Goal: Task Accomplishment & Management: Manage account settings

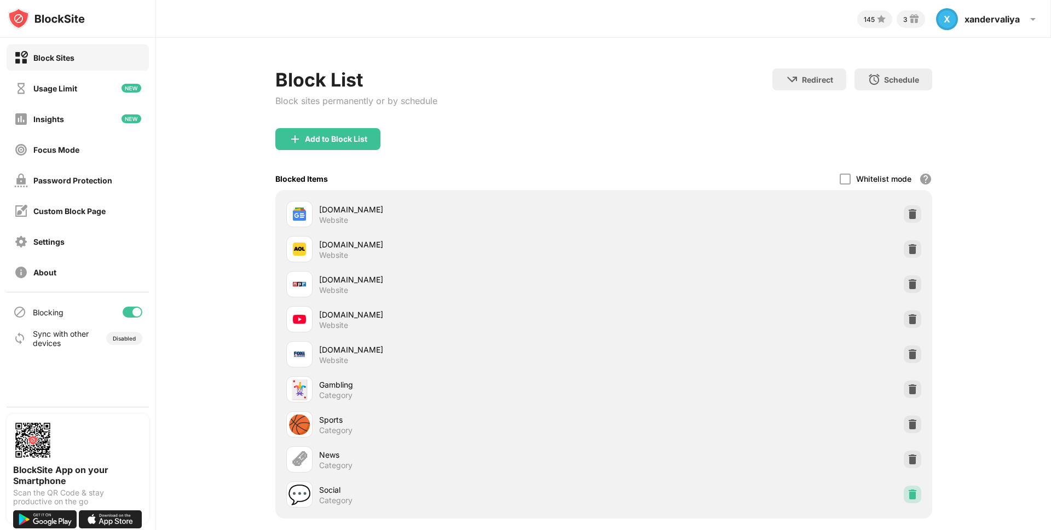
click at [912, 495] on img at bounding box center [912, 494] width 11 height 11
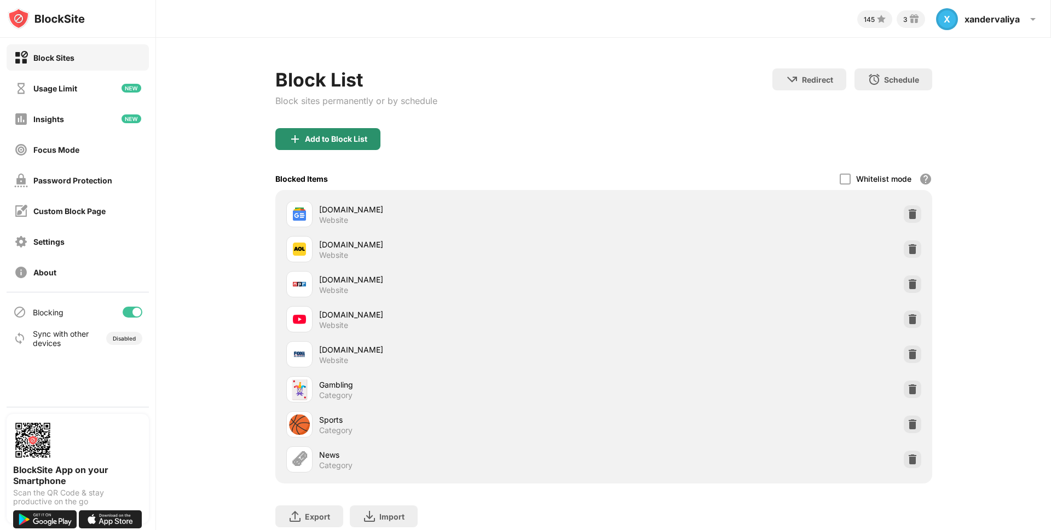
click at [352, 148] on div "Add to Block List" at bounding box center [327, 139] width 105 height 22
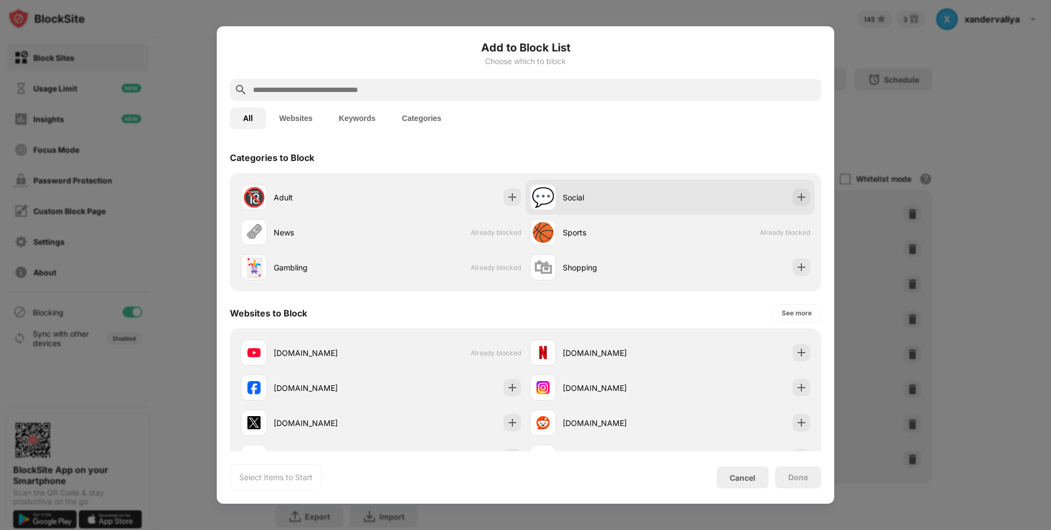
click at [613, 200] on div "Social" at bounding box center [616, 197] width 107 height 11
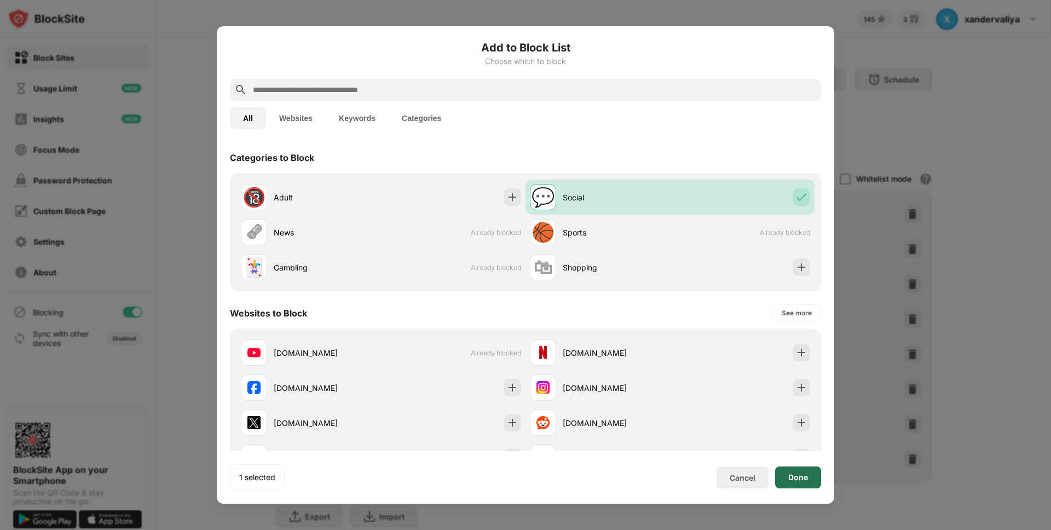
click at [786, 477] on div "Done" at bounding box center [798, 477] width 46 height 22
